Goal: Go to known website: Access a specific website the user already knows

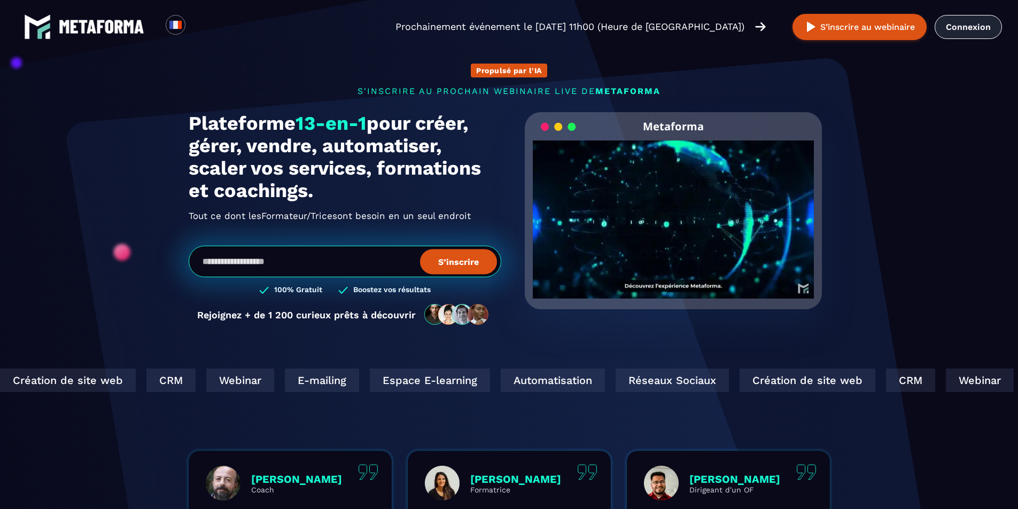
click at [951, 23] on link "Connexion" at bounding box center [967, 27] width 67 height 24
